Goal: Navigation & Orientation: Find specific page/section

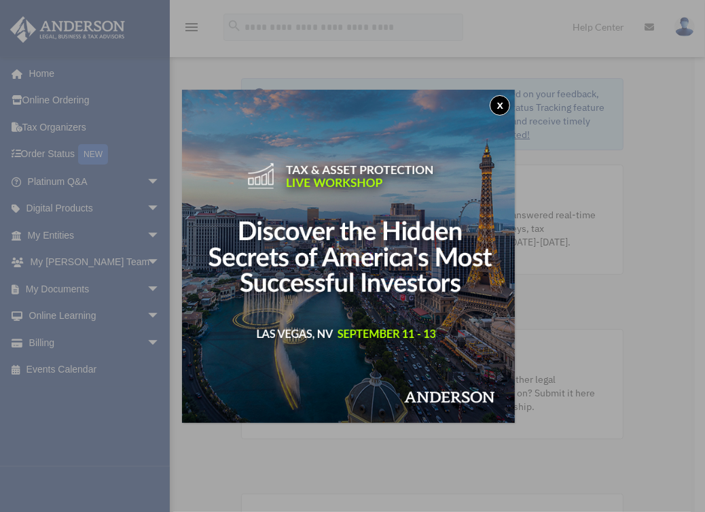
click at [504, 105] on button "x" at bounding box center [500, 105] width 20 height 20
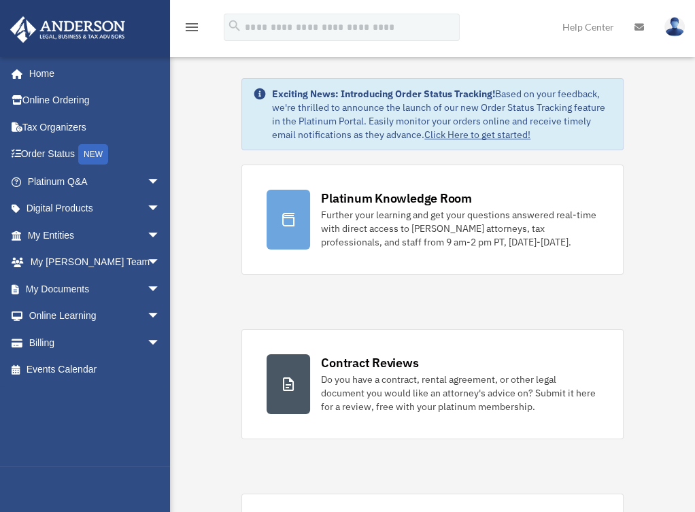
click at [152, 343] on span "arrow_drop_down" at bounding box center [160, 343] width 27 height 28
click at [57, 342] on link "Billing arrow_drop_up" at bounding box center [95, 342] width 171 height 27
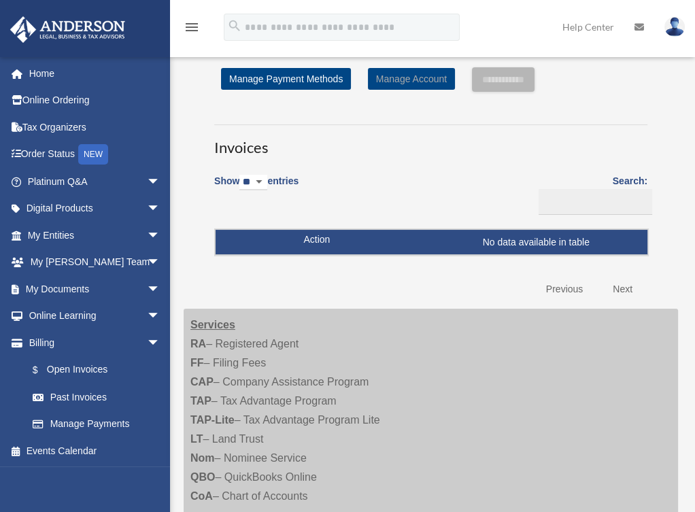
click at [413, 77] on link "Manage Account" at bounding box center [411, 79] width 87 height 22
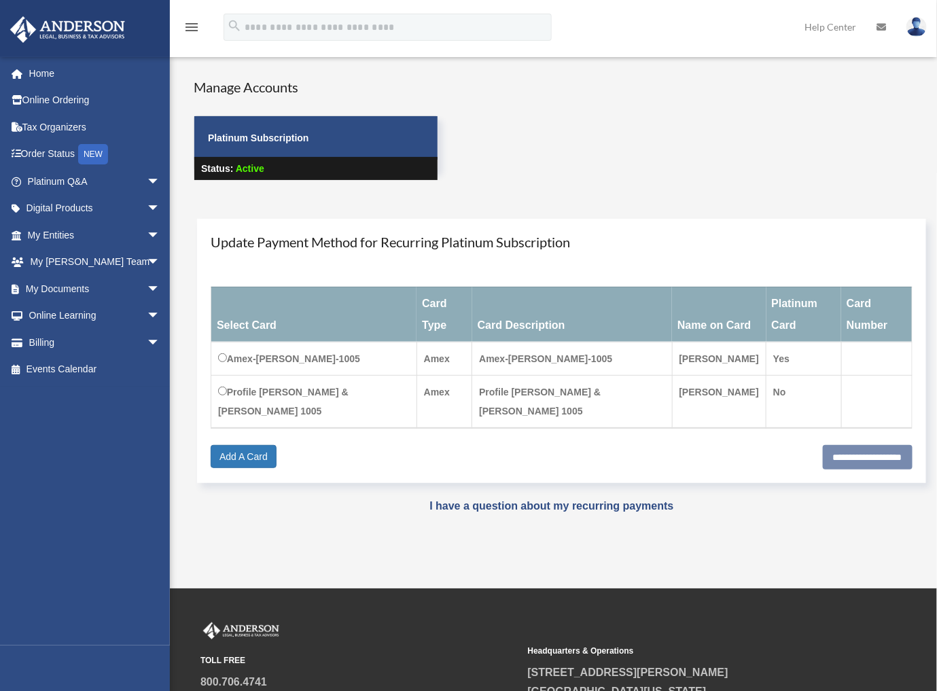
click at [52, 99] on link "Online Ordering" at bounding box center [95, 100] width 171 height 27
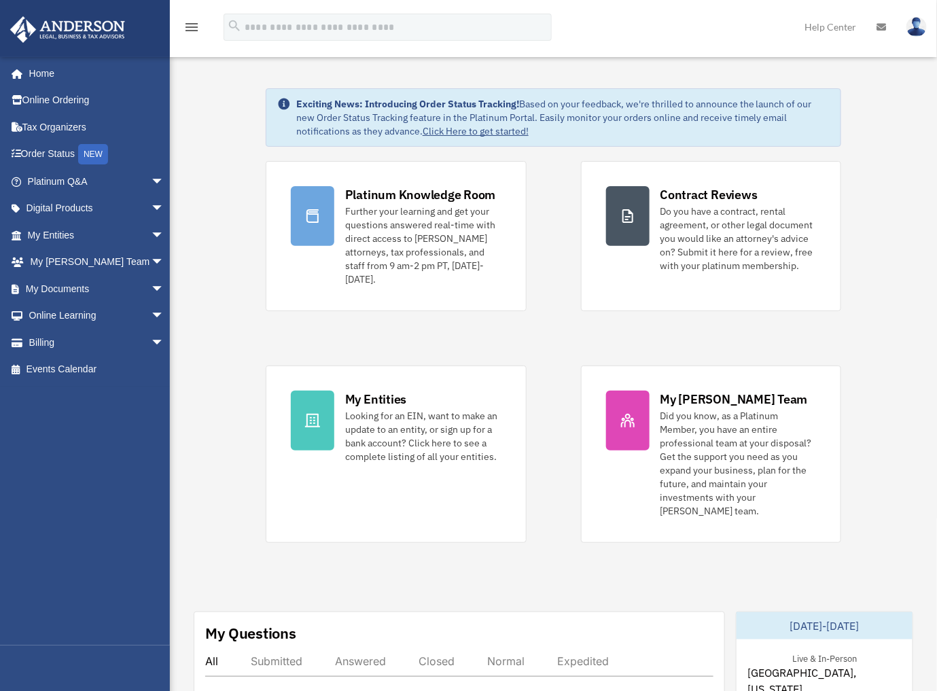
click at [151, 179] on span "arrow_drop_down" at bounding box center [164, 182] width 27 height 28
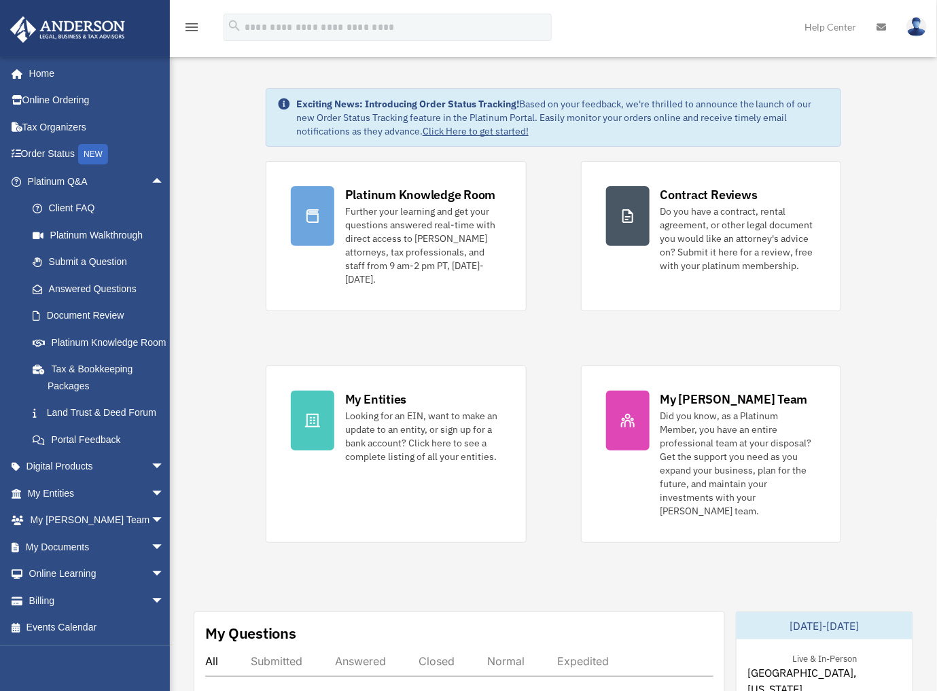
scroll to position [31, 0]
click at [151, 551] on span "arrow_drop_down" at bounding box center [164, 548] width 27 height 28
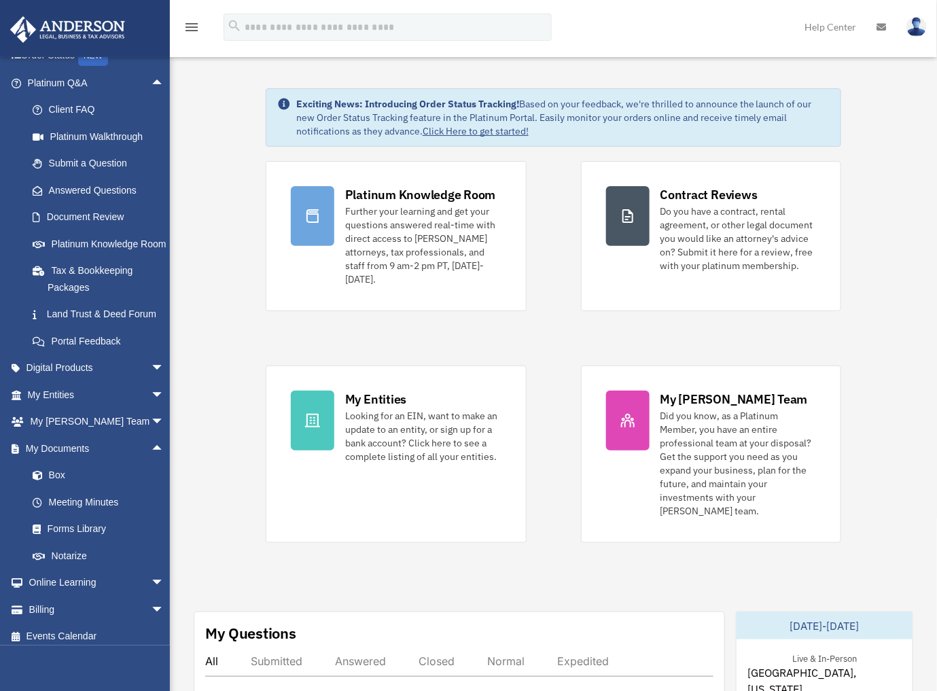
scroll to position [139, 0]
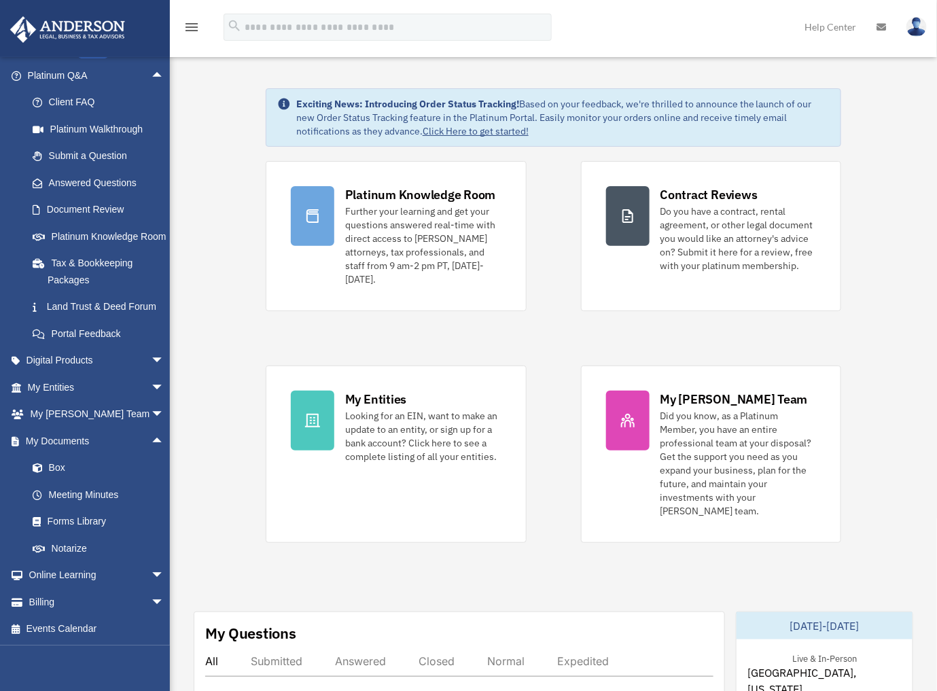
click at [151, 601] on span "arrow_drop_down" at bounding box center [164, 603] width 27 height 28
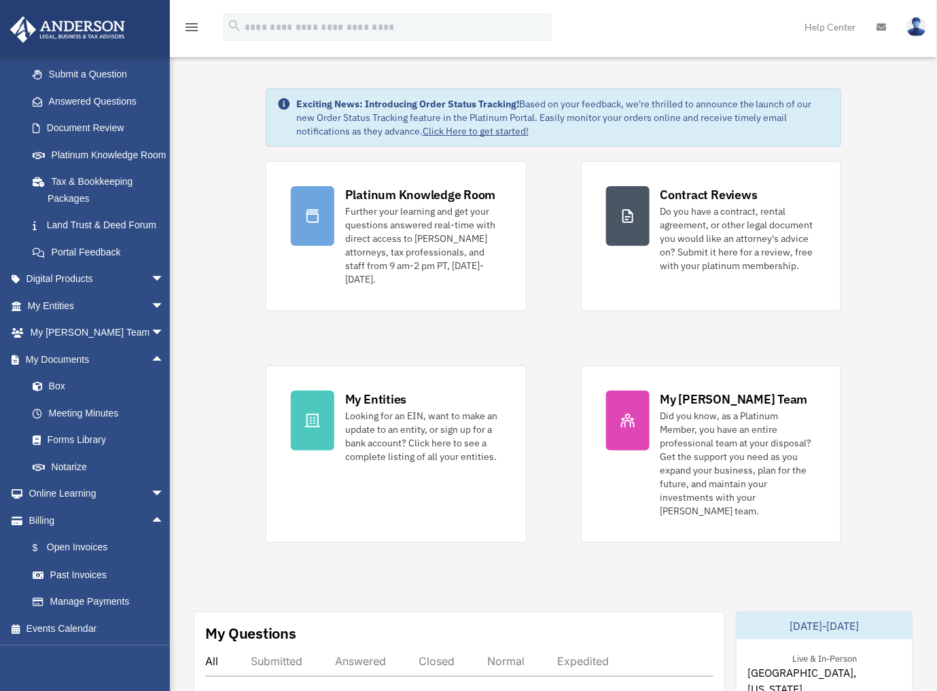
scroll to position [117, 0]
